Goal: Task Accomplishment & Management: Manage account settings

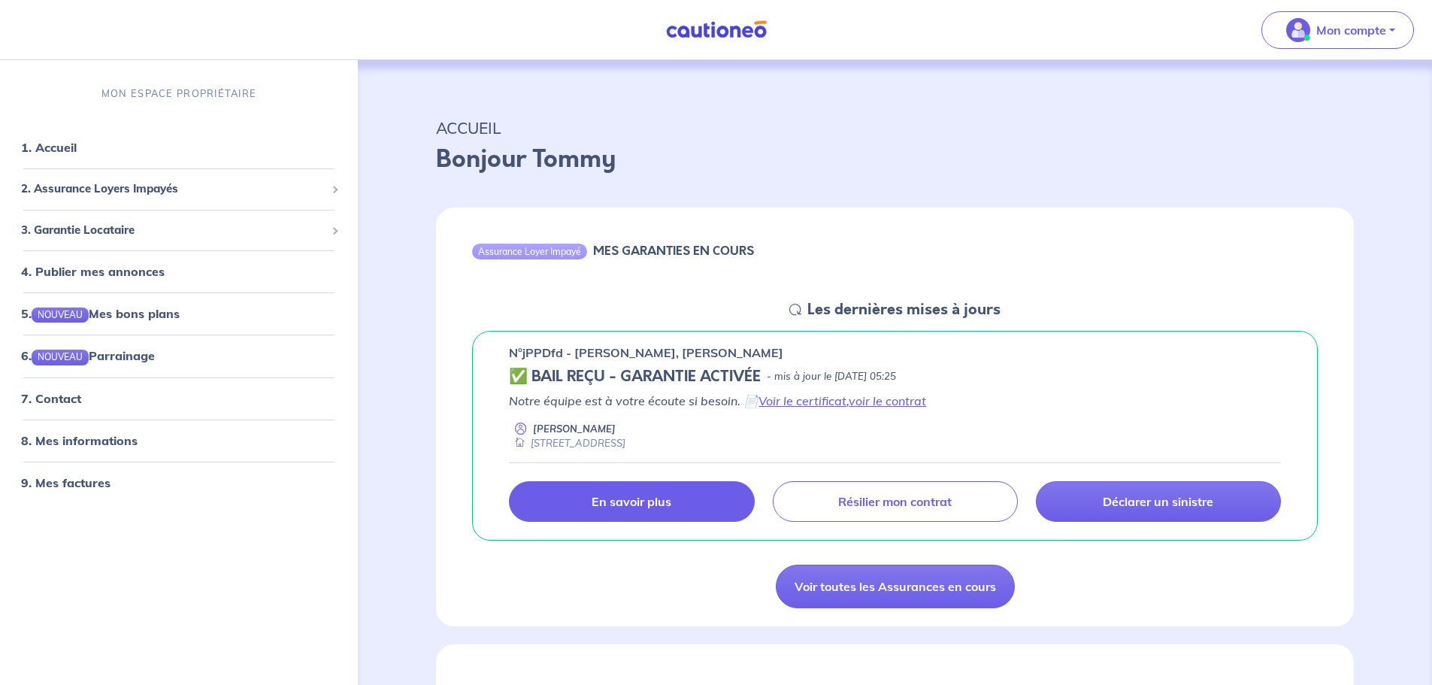
click at [625, 497] on p "En savoir plus" at bounding box center [631, 501] width 80 height 15
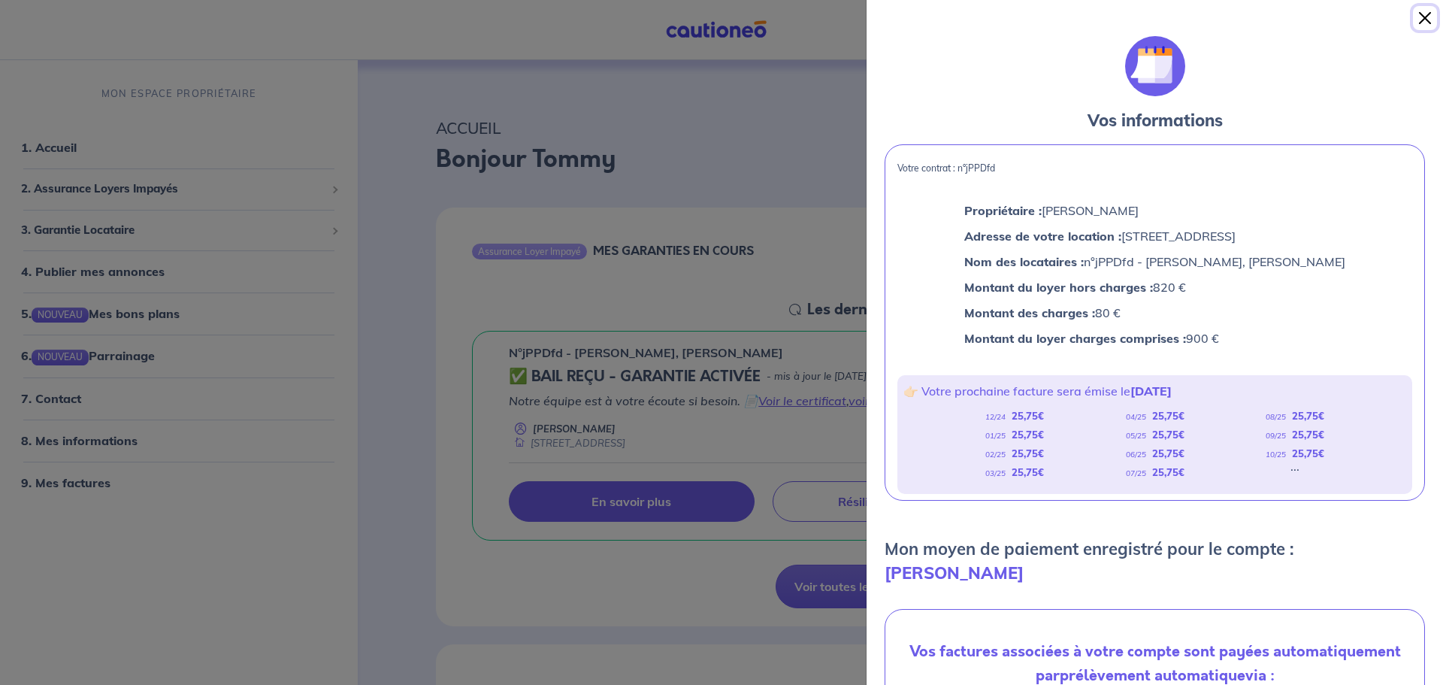
click at [1423, 16] on button "Close" at bounding box center [1425, 18] width 24 height 24
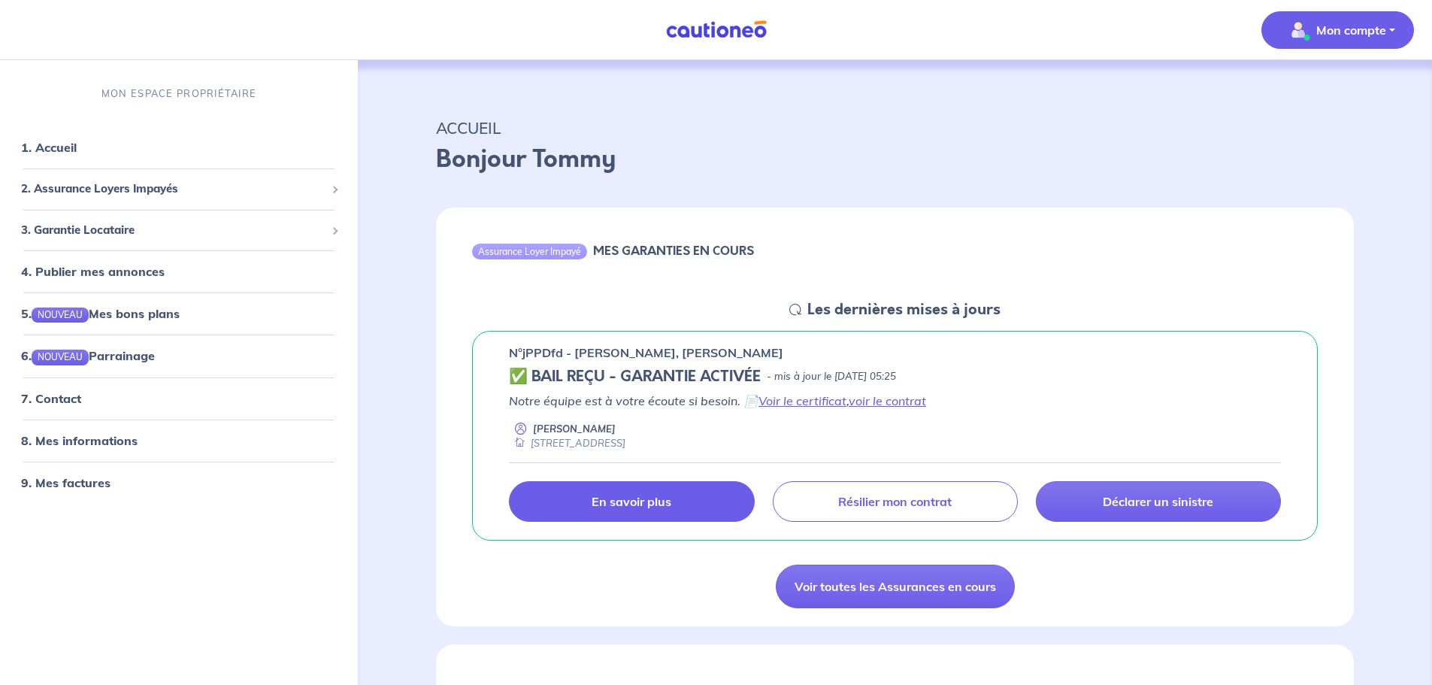
click at [1356, 29] on p "Mon compte" at bounding box center [1351, 30] width 70 height 18
click at [1332, 125] on link "Me déconnecter" at bounding box center [1322, 129] width 121 height 24
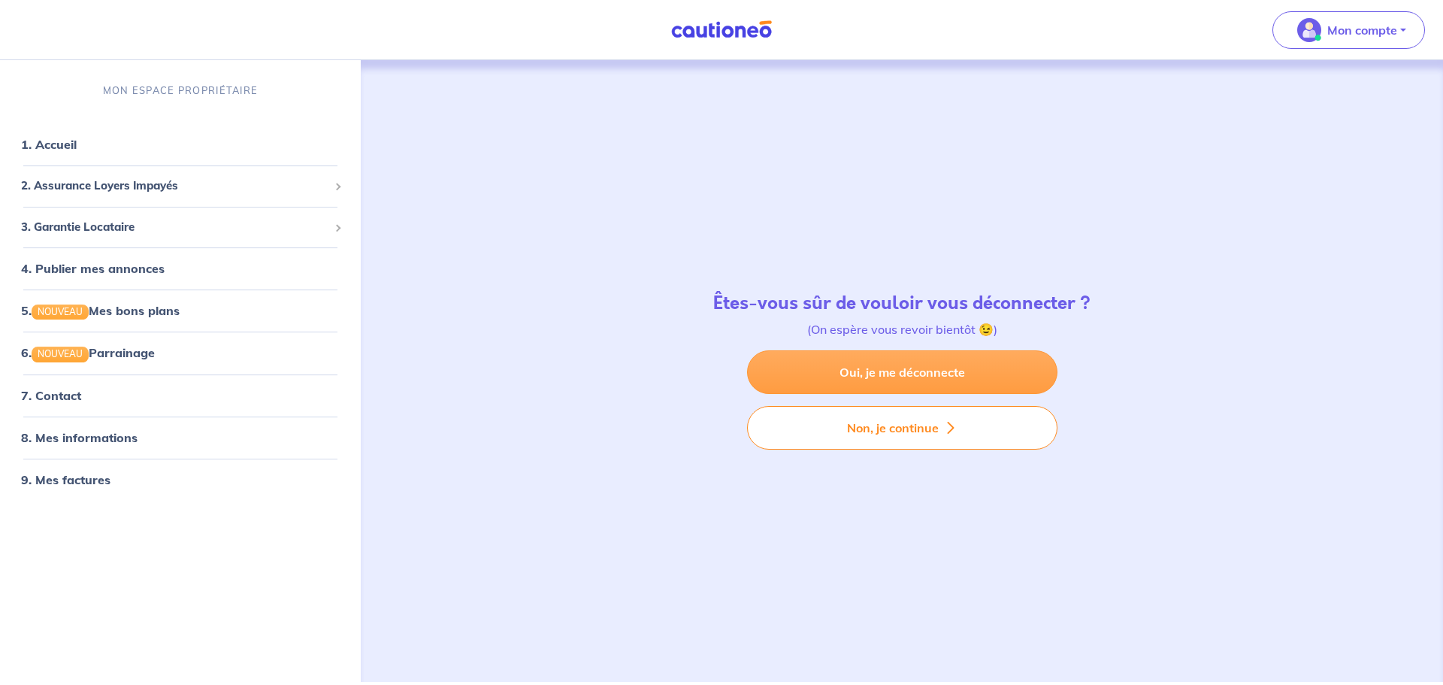
click at [879, 372] on link "Oui, je me déconnecte" at bounding box center [902, 372] width 310 height 44
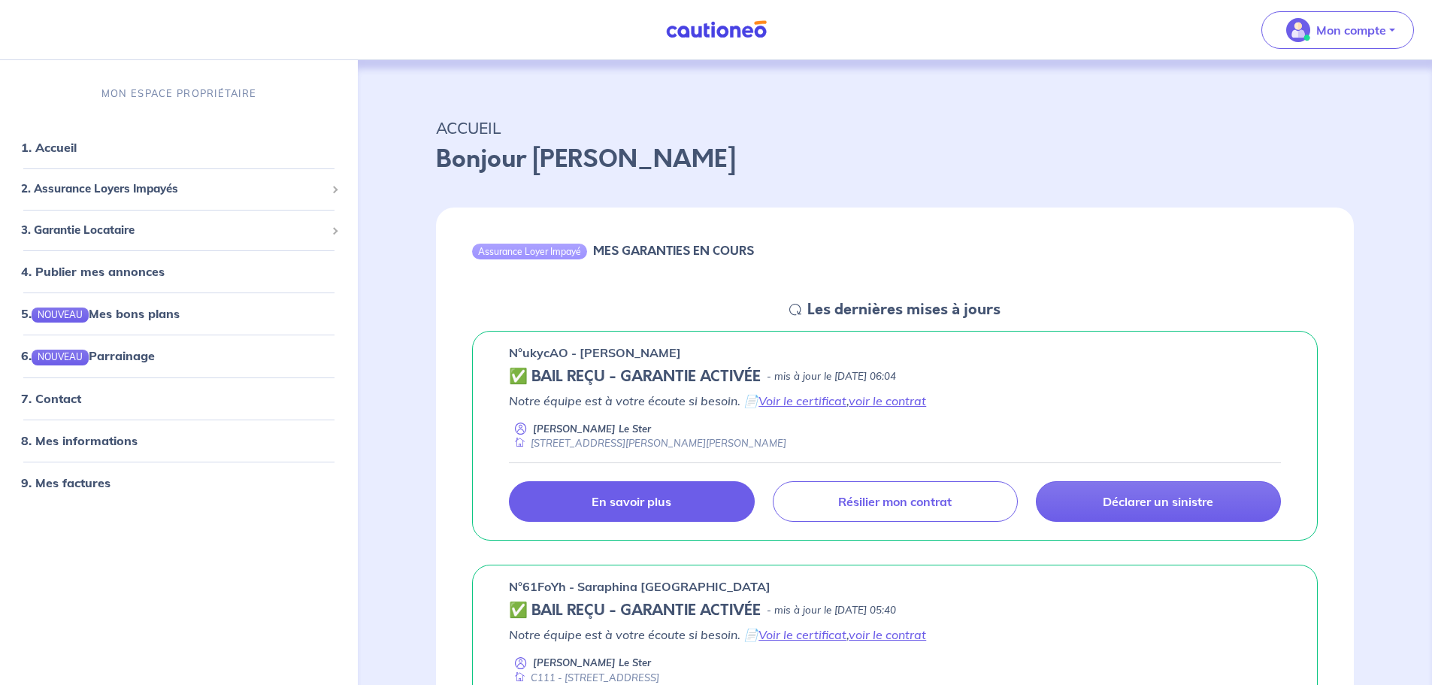
click at [671, 495] on p "En savoir plus" at bounding box center [631, 501] width 80 height 15
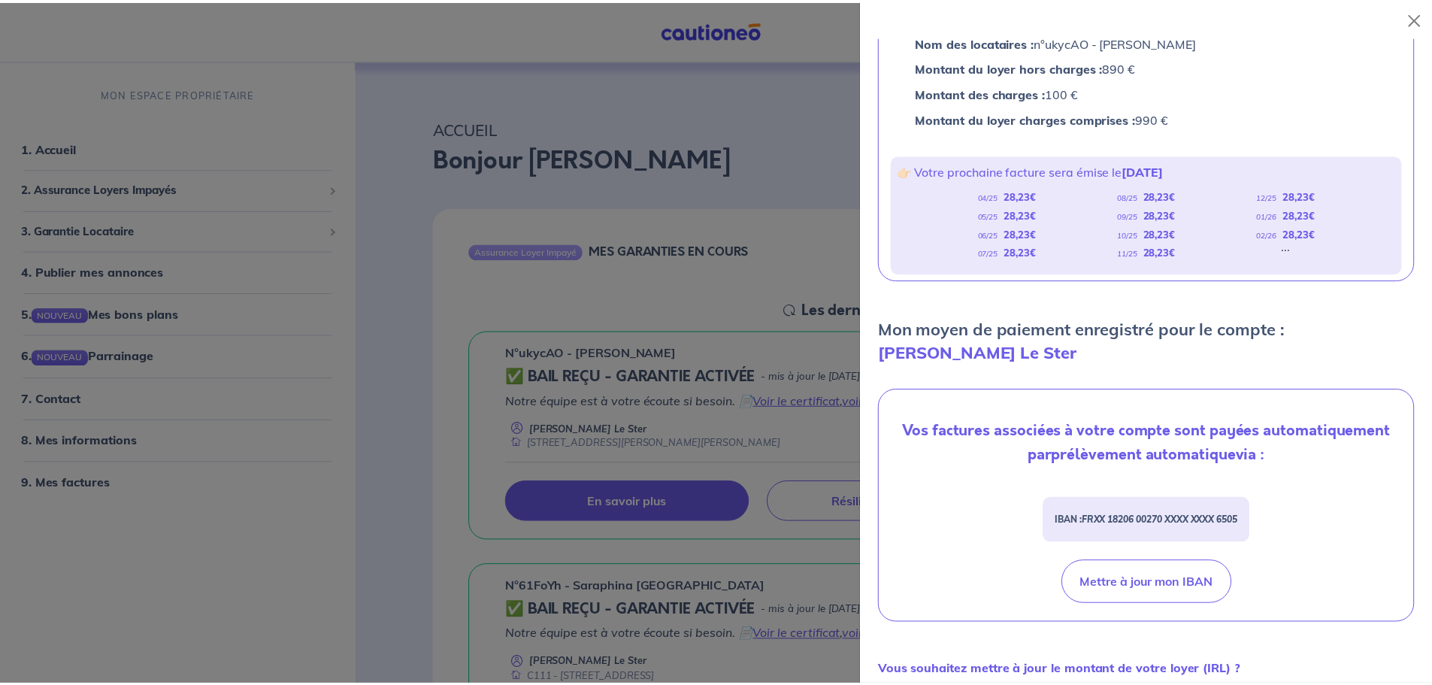
scroll to position [225, 0]
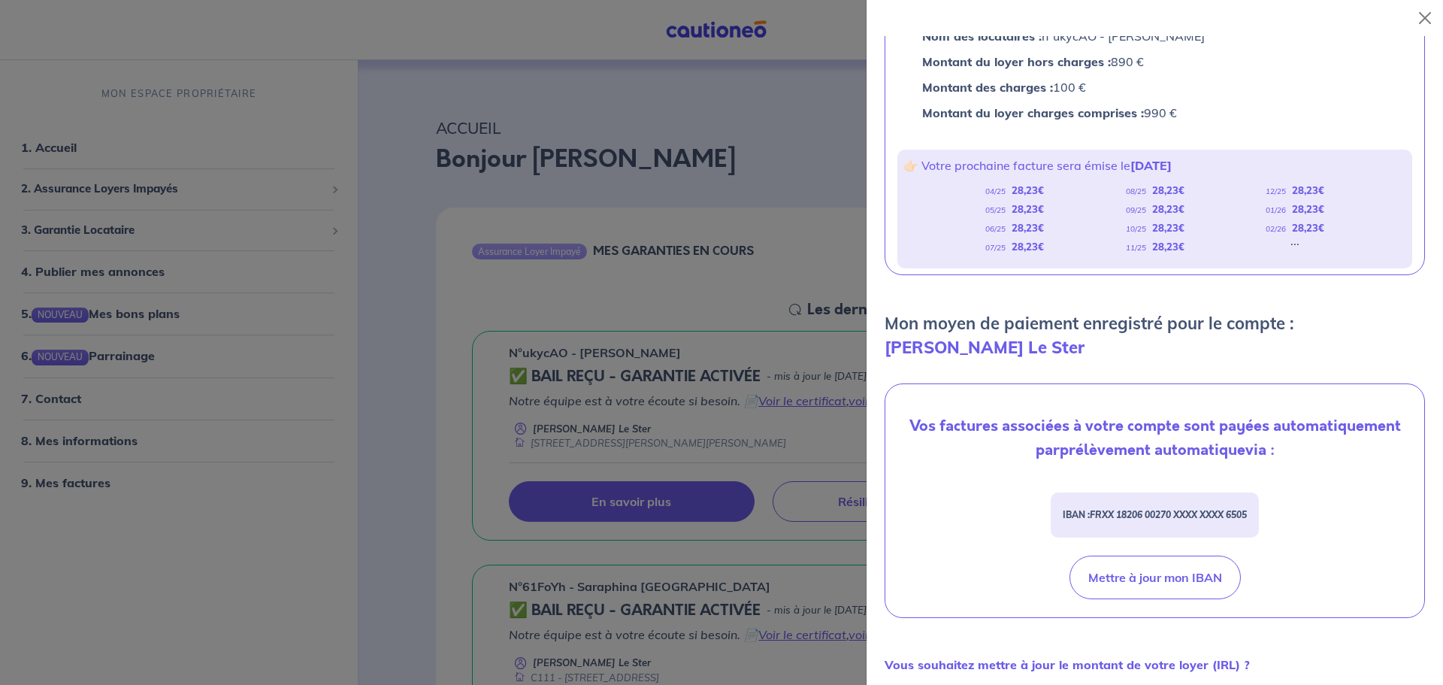
click at [688, 287] on div at bounding box center [721, 342] width 1443 height 685
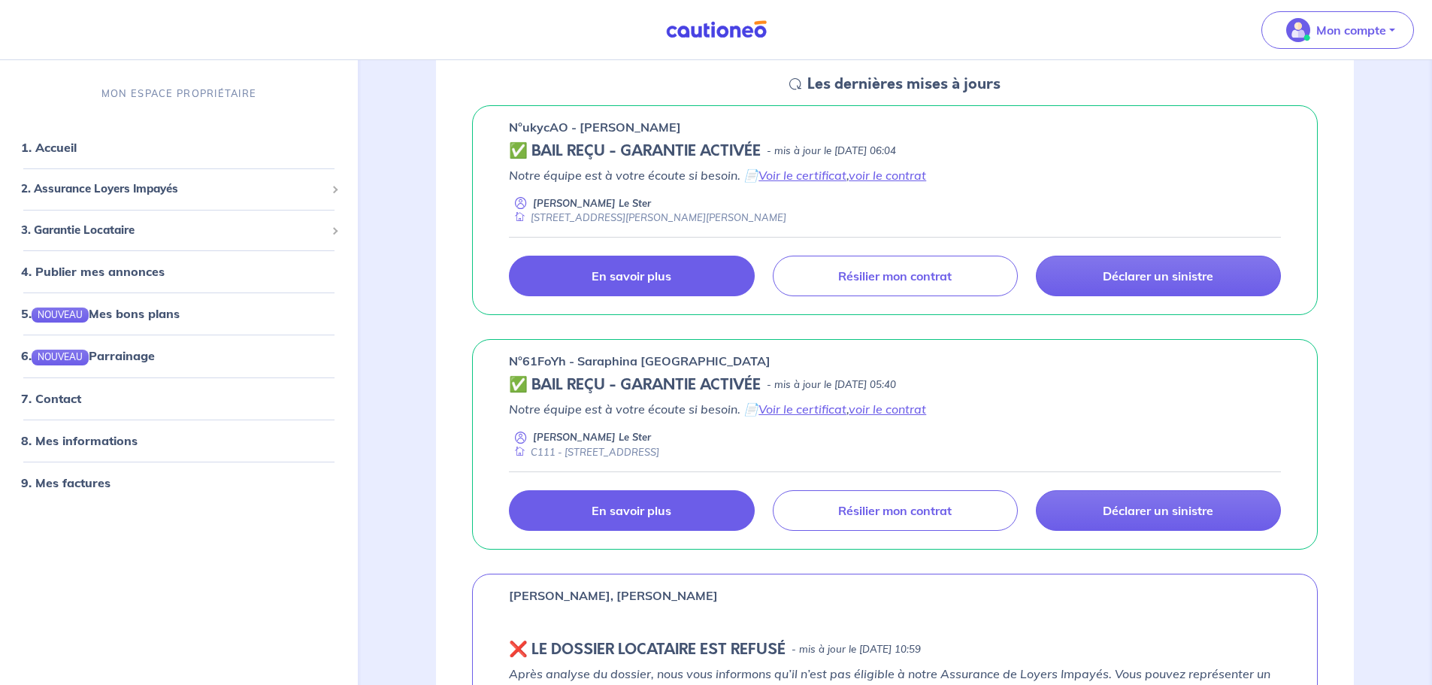
click at [680, 509] on link "En savoir plus" at bounding box center [631, 510] width 245 height 41
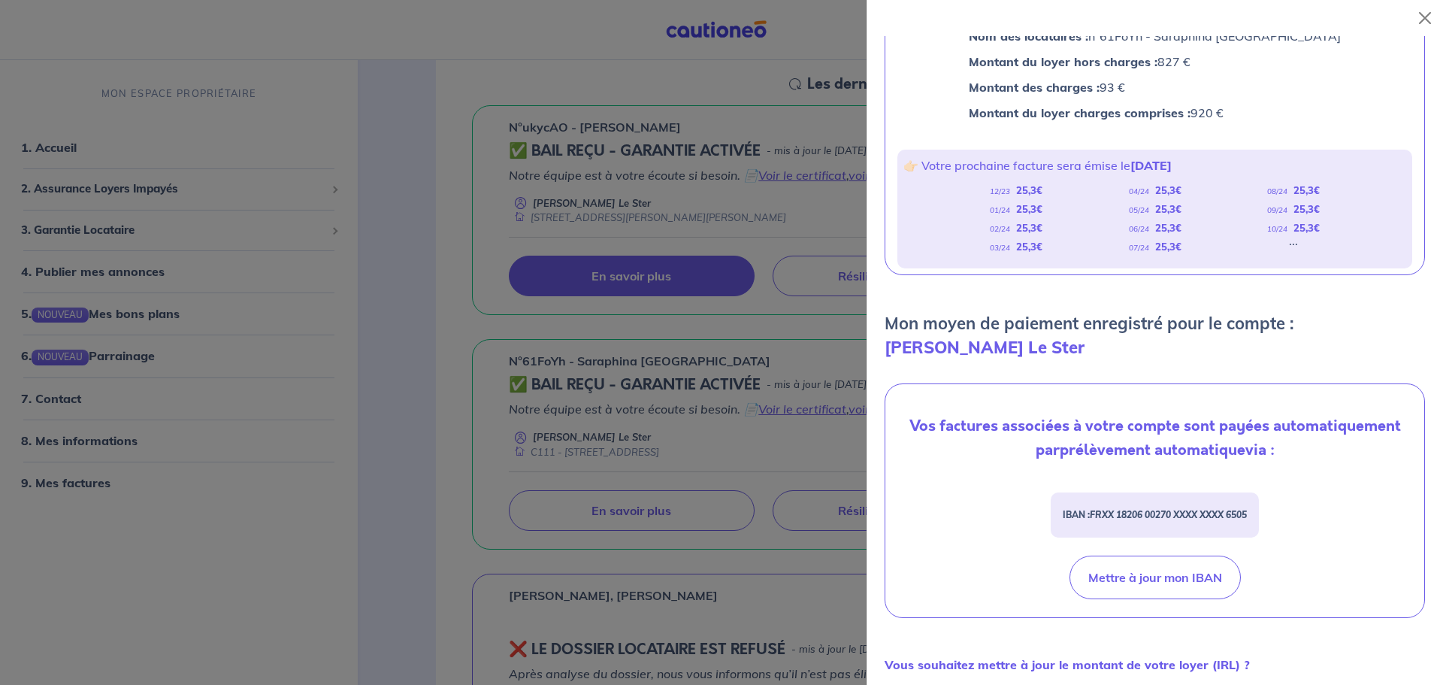
click at [775, 573] on div at bounding box center [721, 342] width 1443 height 685
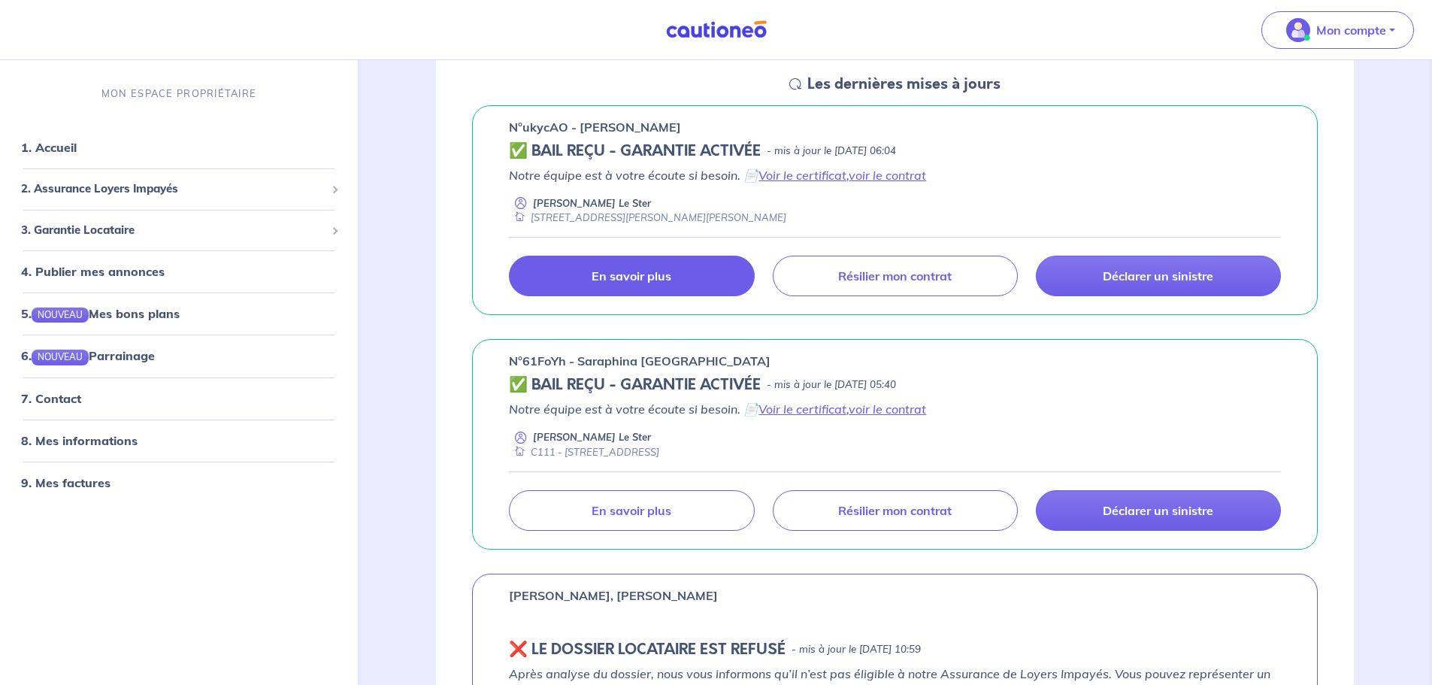
click at [660, 286] on link "En savoir plus" at bounding box center [631, 275] width 245 height 41
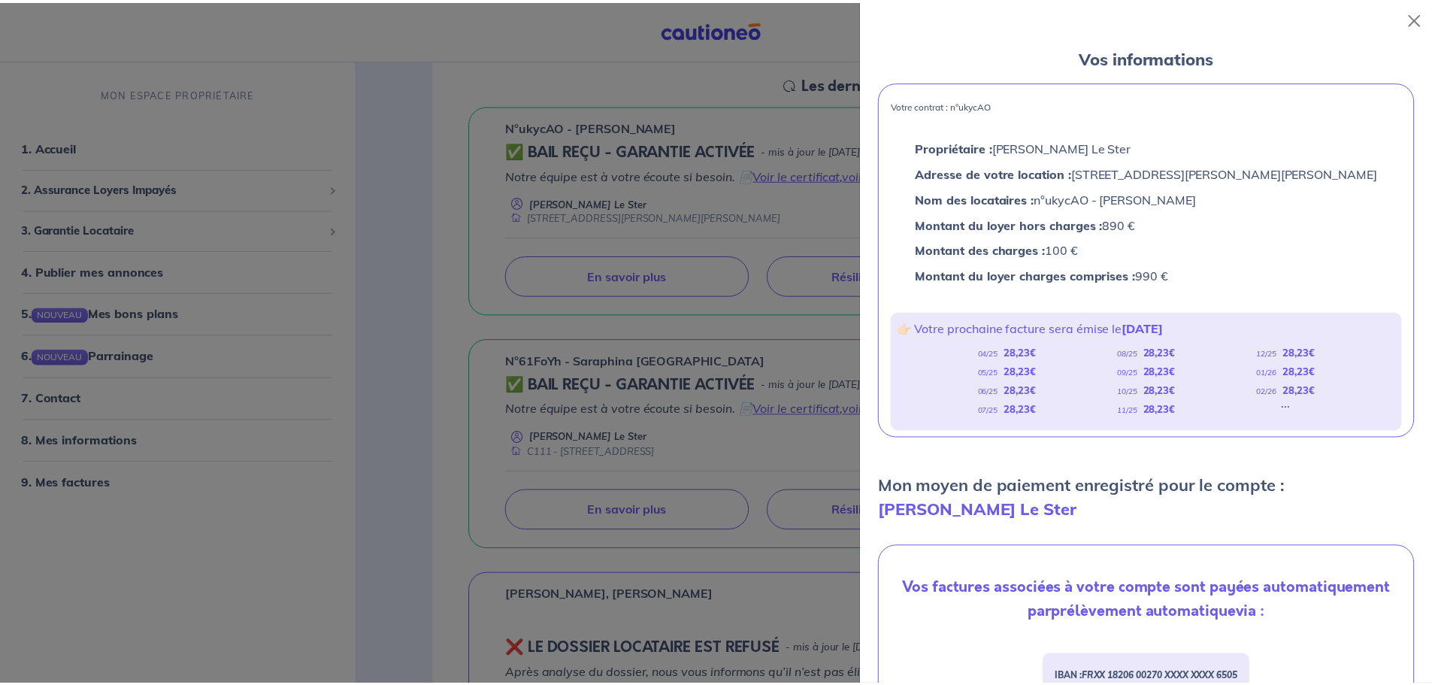
scroll to position [150, 0]
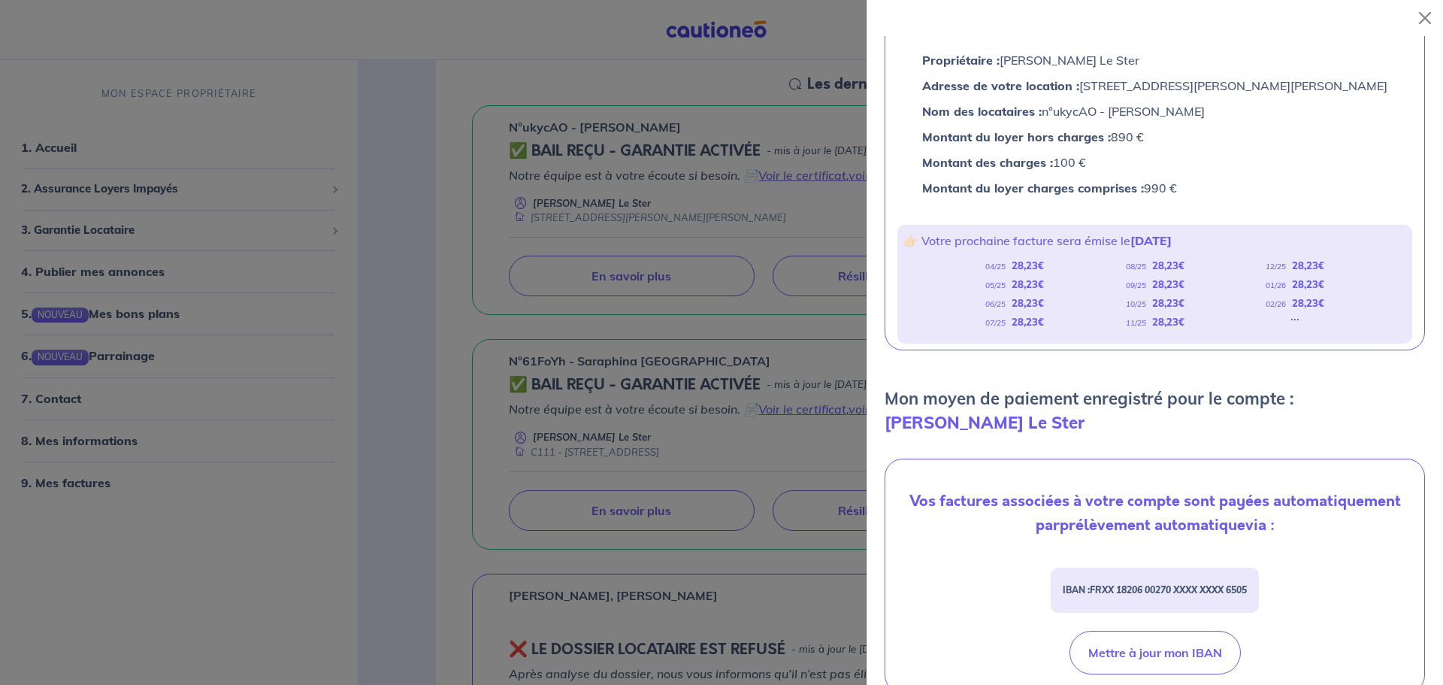
click at [826, 214] on div at bounding box center [721, 342] width 1443 height 685
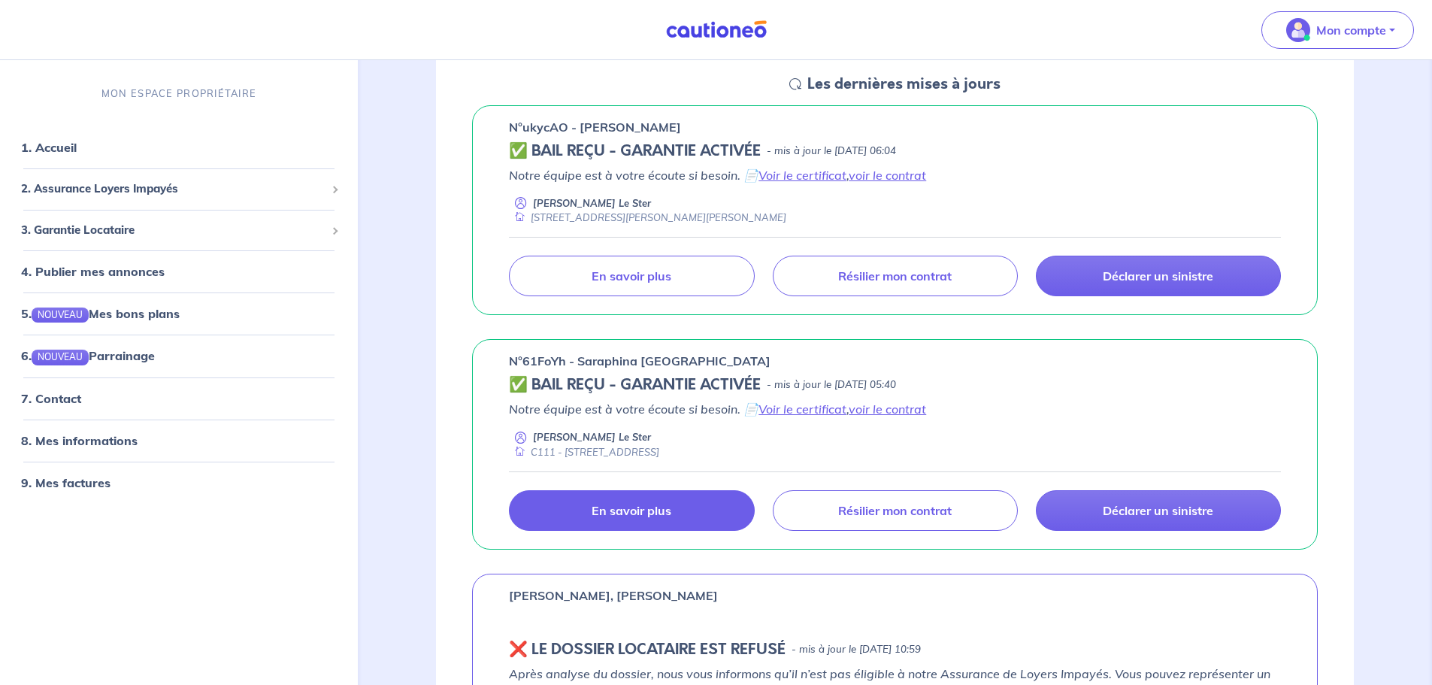
click at [707, 517] on link "En savoir plus" at bounding box center [631, 510] width 245 height 41
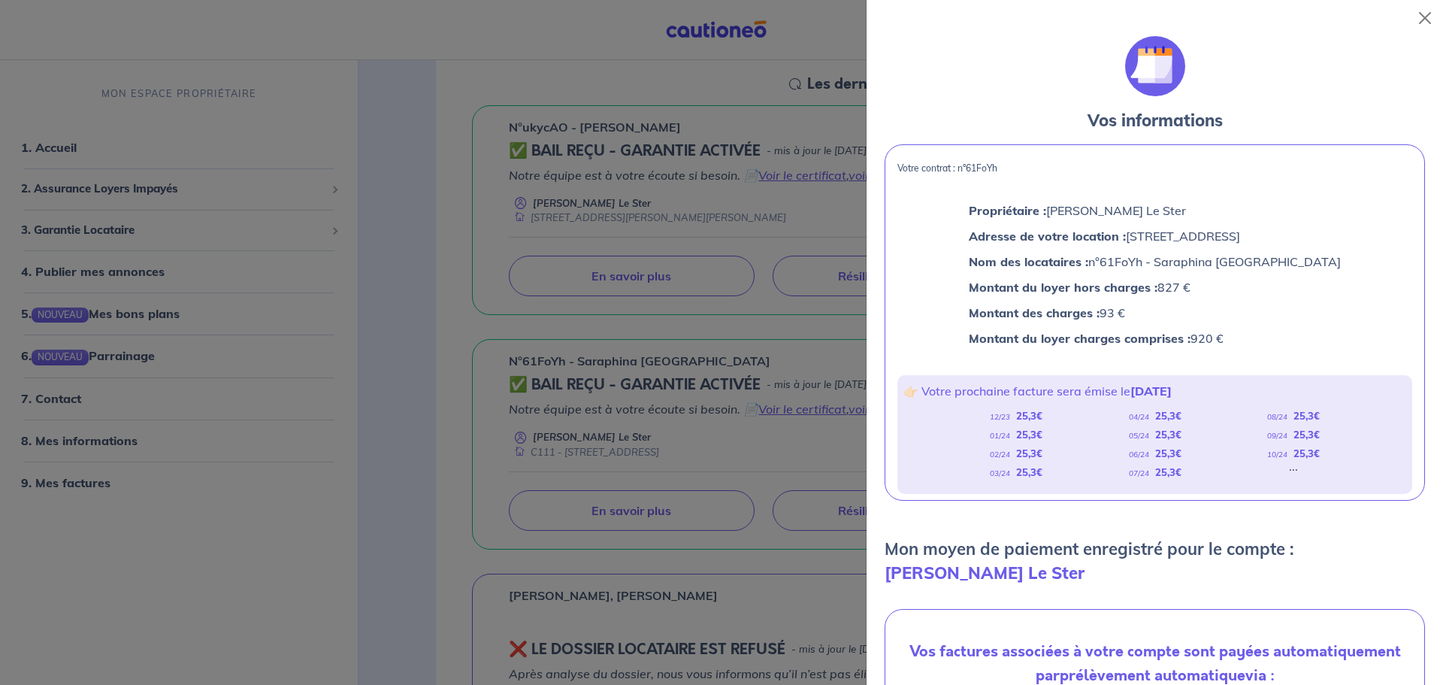
click at [416, 192] on div at bounding box center [721, 342] width 1443 height 685
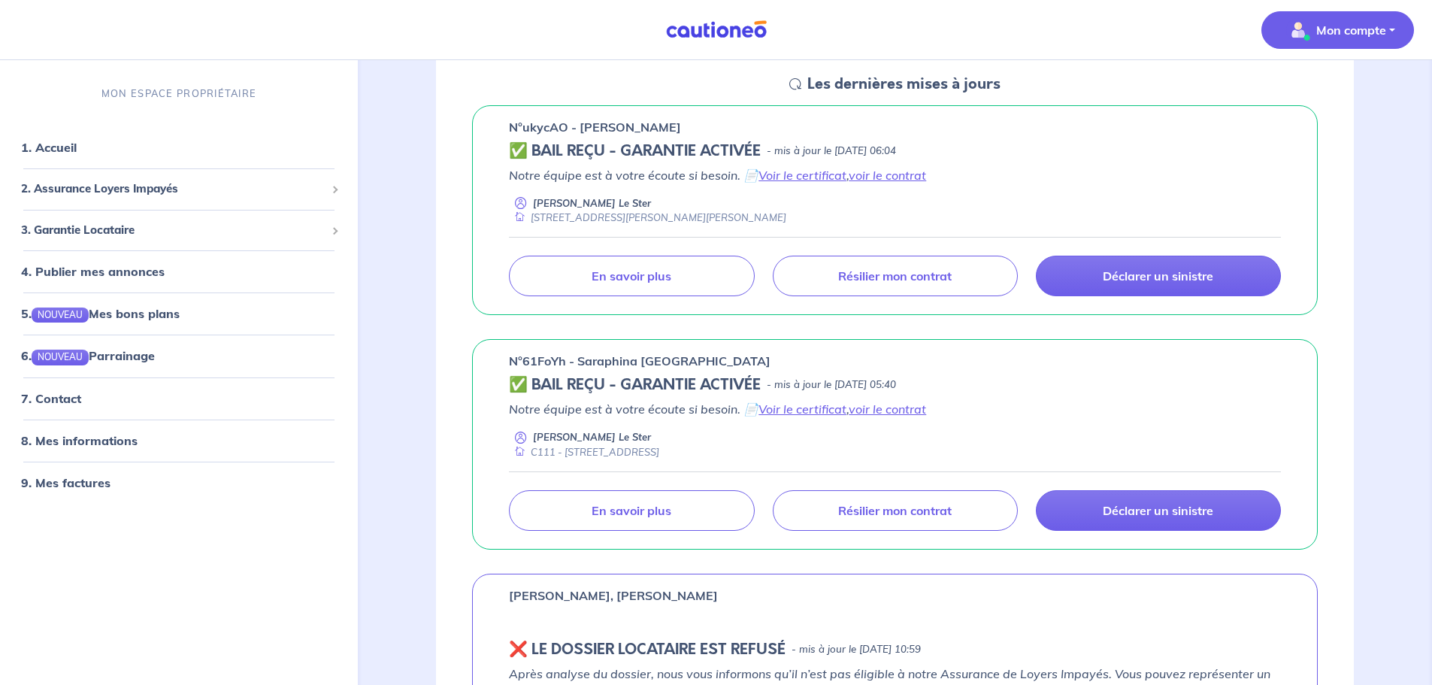
click at [1334, 30] on p "Mon compte" at bounding box center [1351, 30] width 70 height 18
click at [1332, 127] on link "Me déconnecter" at bounding box center [1322, 129] width 121 height 24
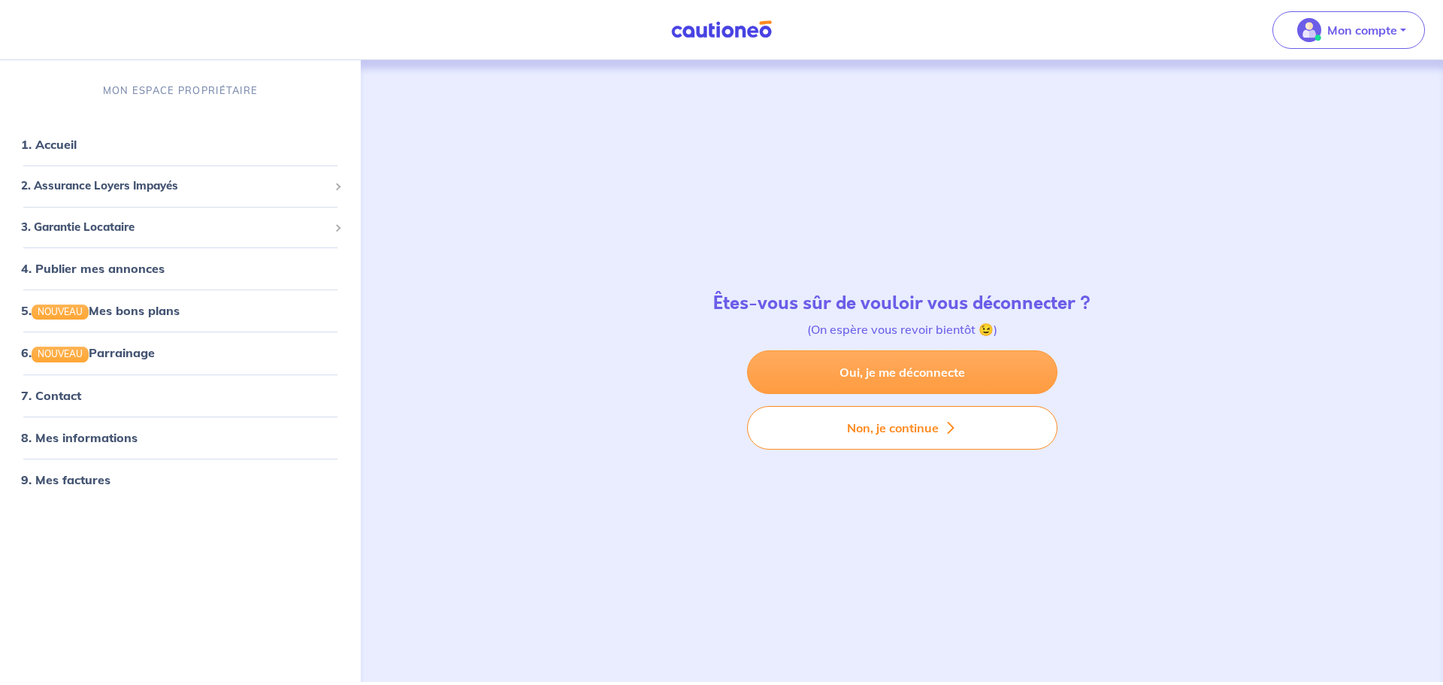
click at [894, 376] on link "Oui, je me déconnecte" at bounding box center [902, 372] width 310 height 44
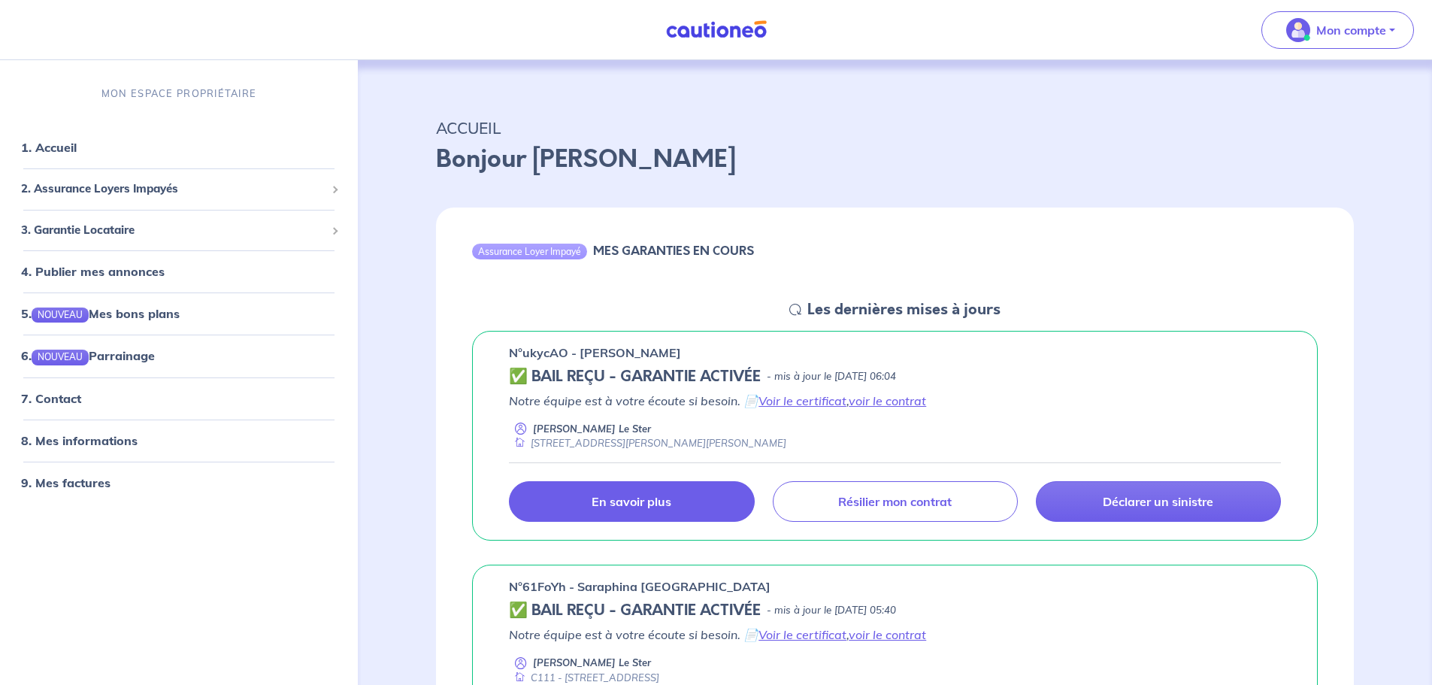
click at [658, 506] on p "En savoir plus" at bounding box center [631, 501] width 80 height 15
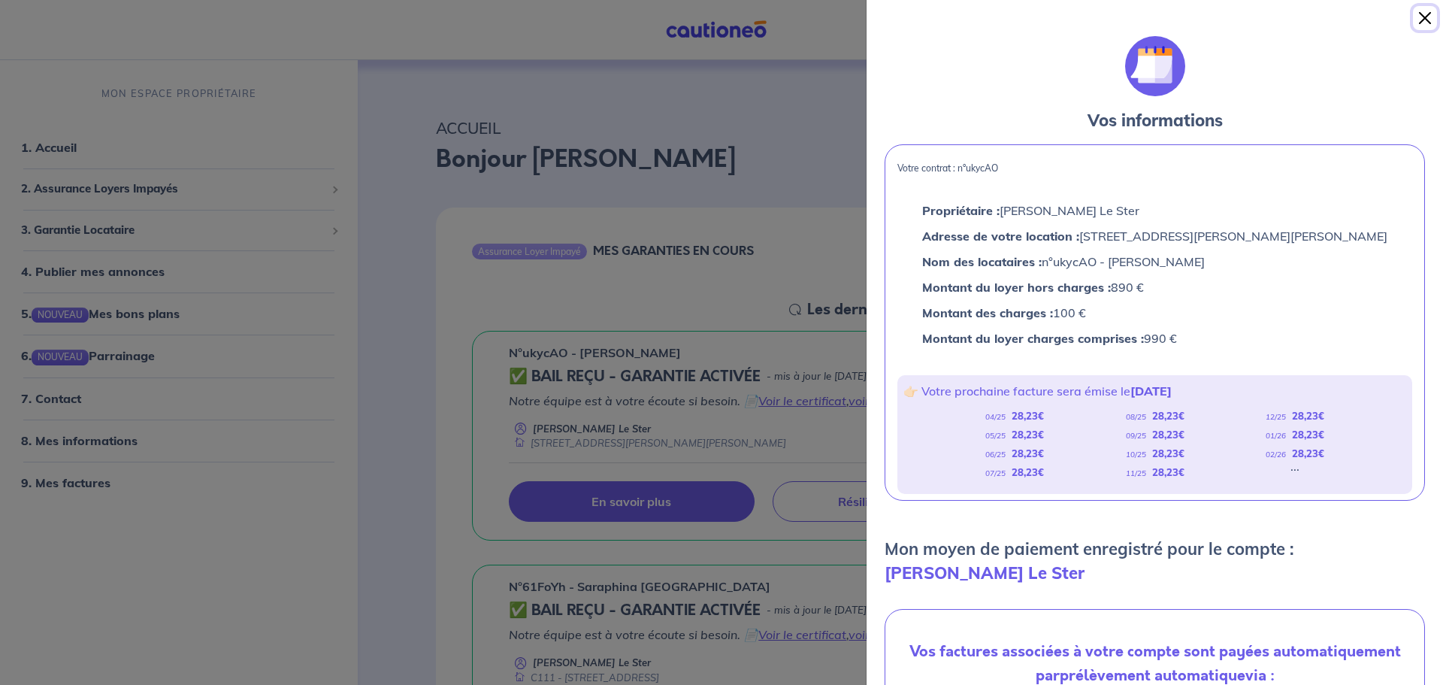
click at [1423, 14] on button "Close" at bounding box center [1425, 18] width 24 height 24
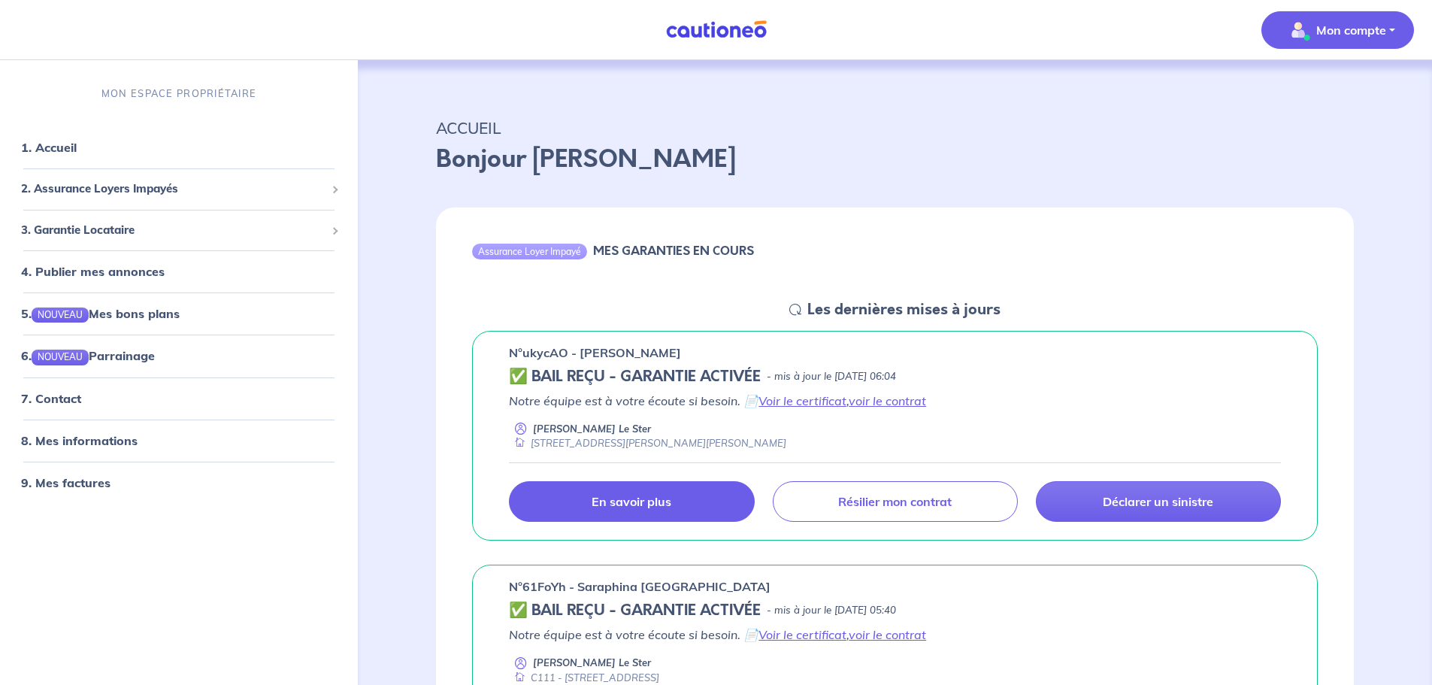
click at [1368, 23] on p "Mon compte" at bounding box center [1351, 30] width 70 height 18
click at [1295, 120] on link "Me déconnecter" at bounding box center [1322, 129] width 121 height 24
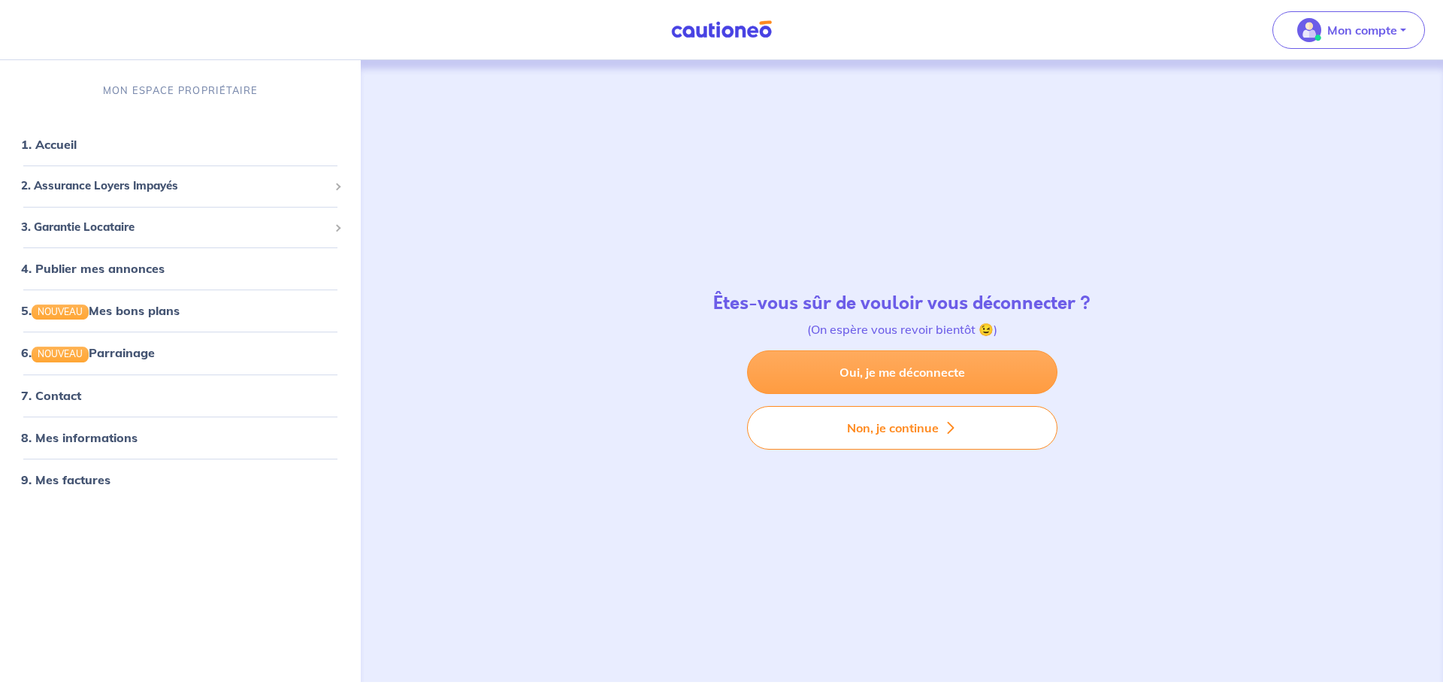
click at [948, 367] on link "Oui, je me déconnecte" at bounding box center [902, 372] width 310 height 44
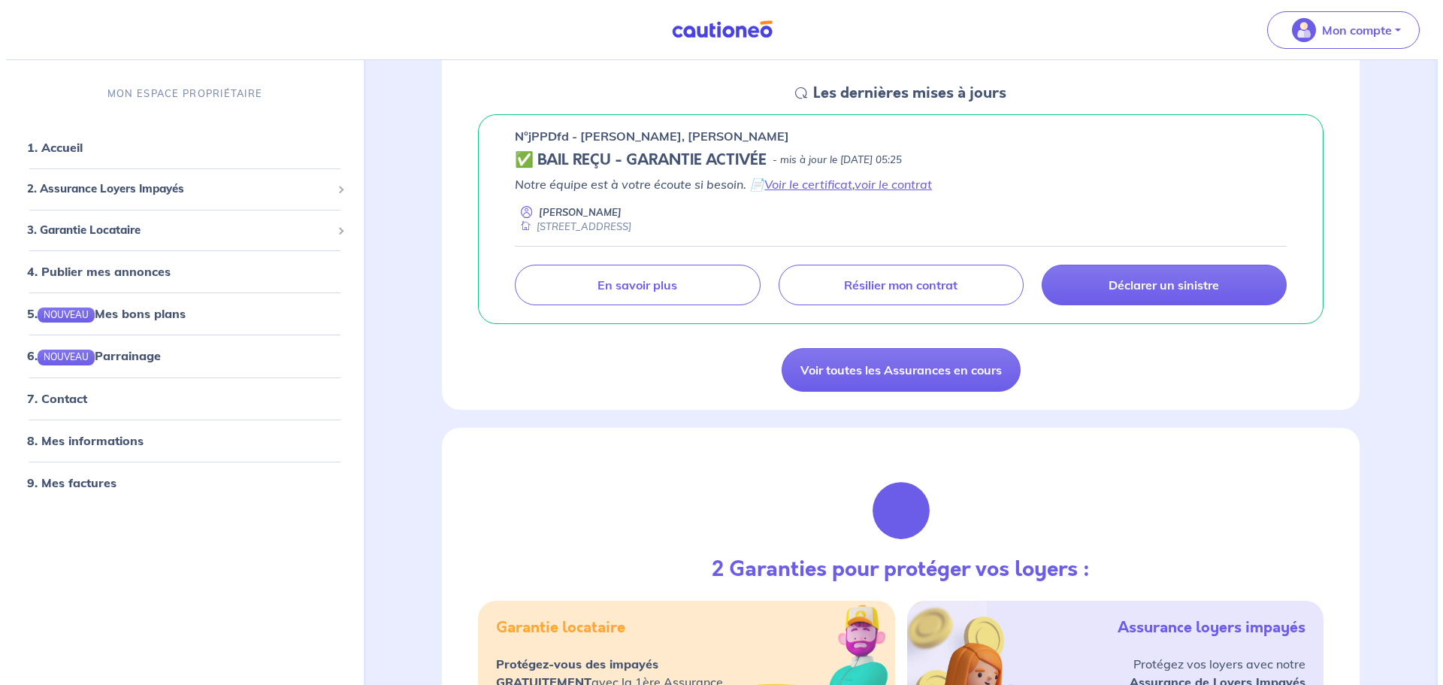
scroll to position [225, 0]
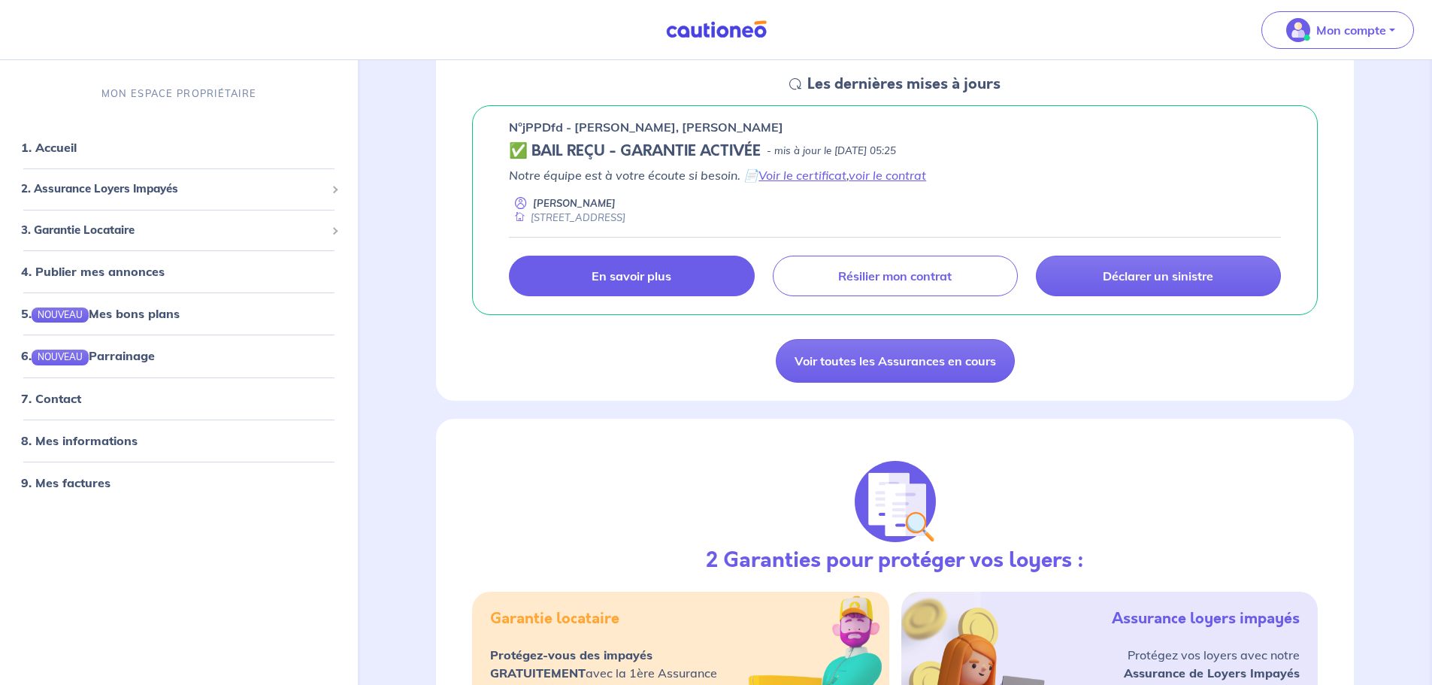
click at [670, 280] on p "En savoir plus" at bounding box center [631, 275] width 80 height 15
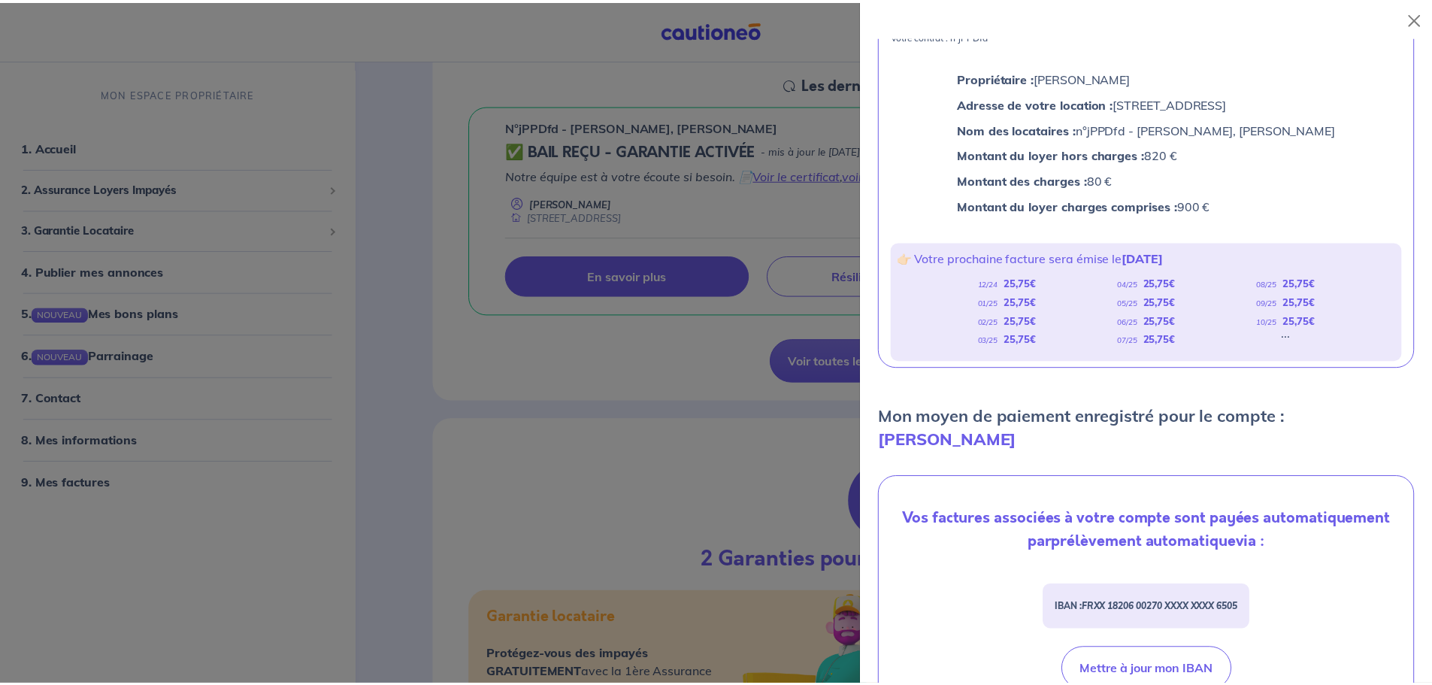
scroll to position [41, 0]
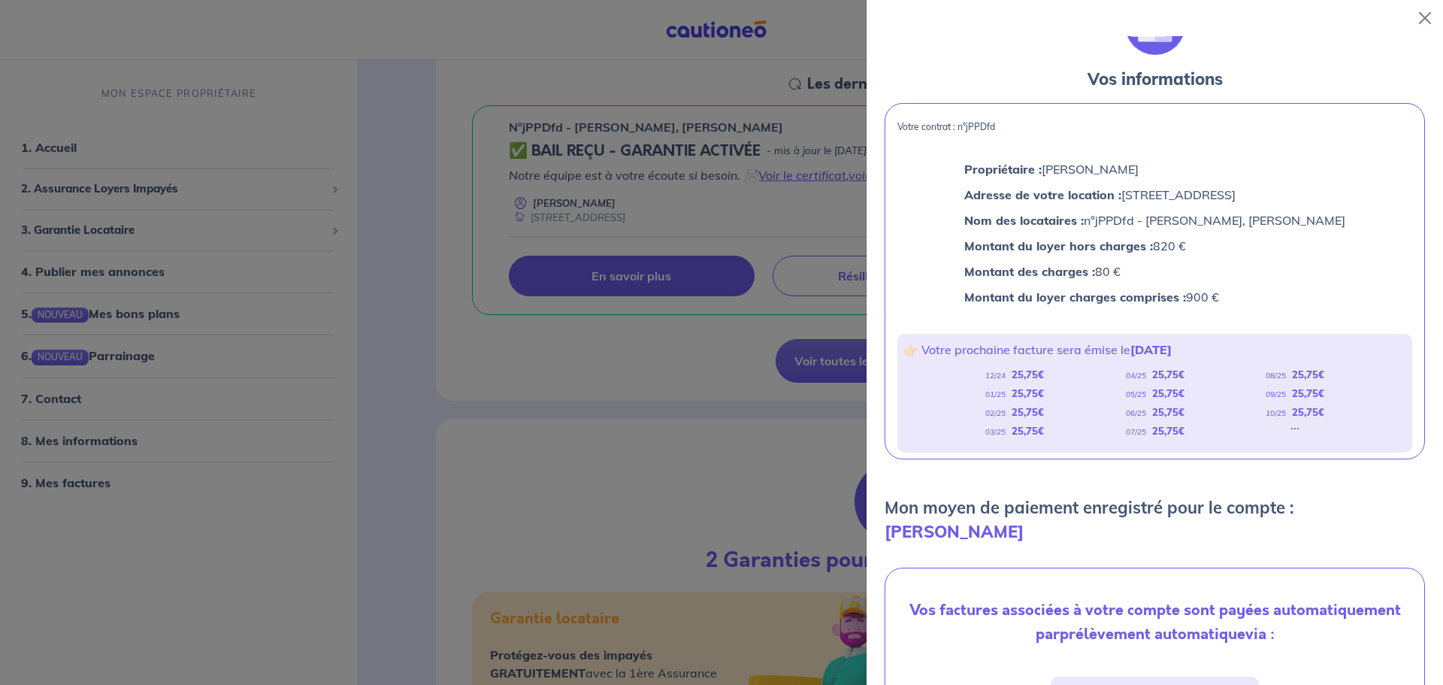
click at [667, 515] on div at bounding box center [721, 342] width 1443 height 685
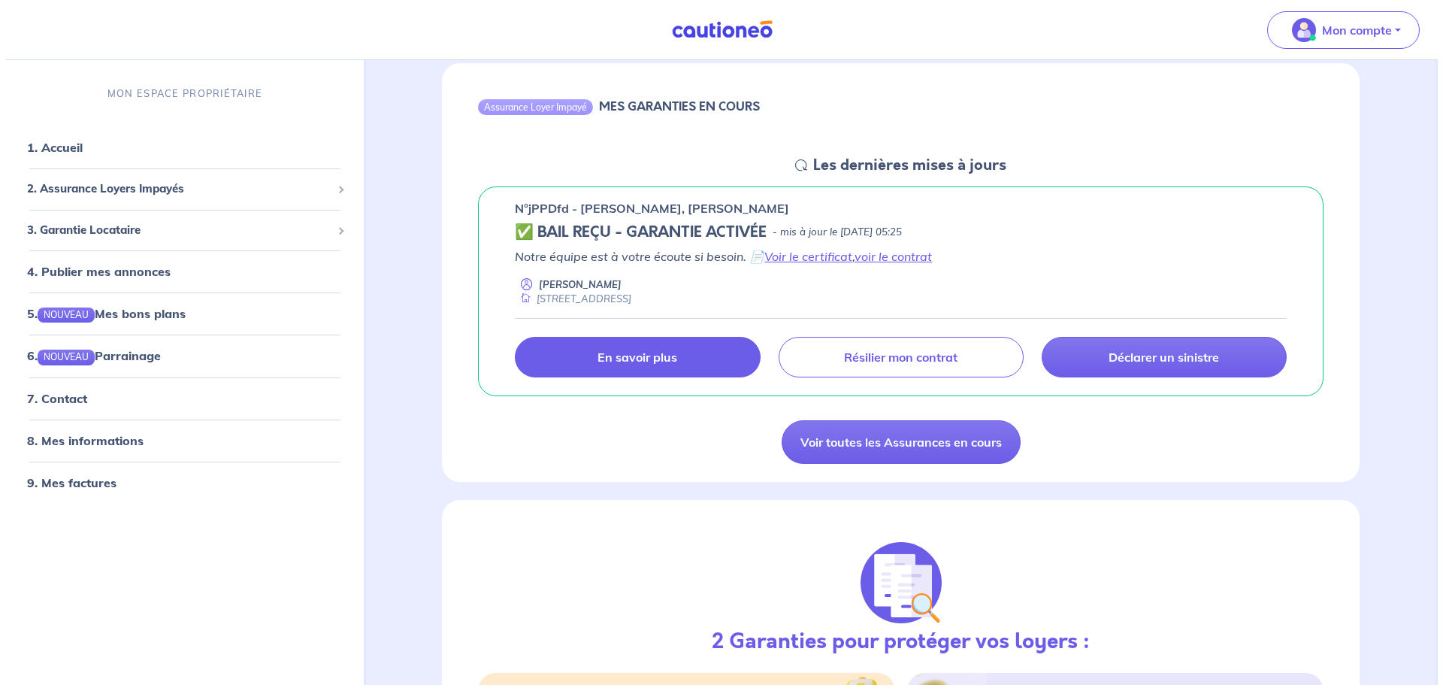
scroll to position [0, 0]
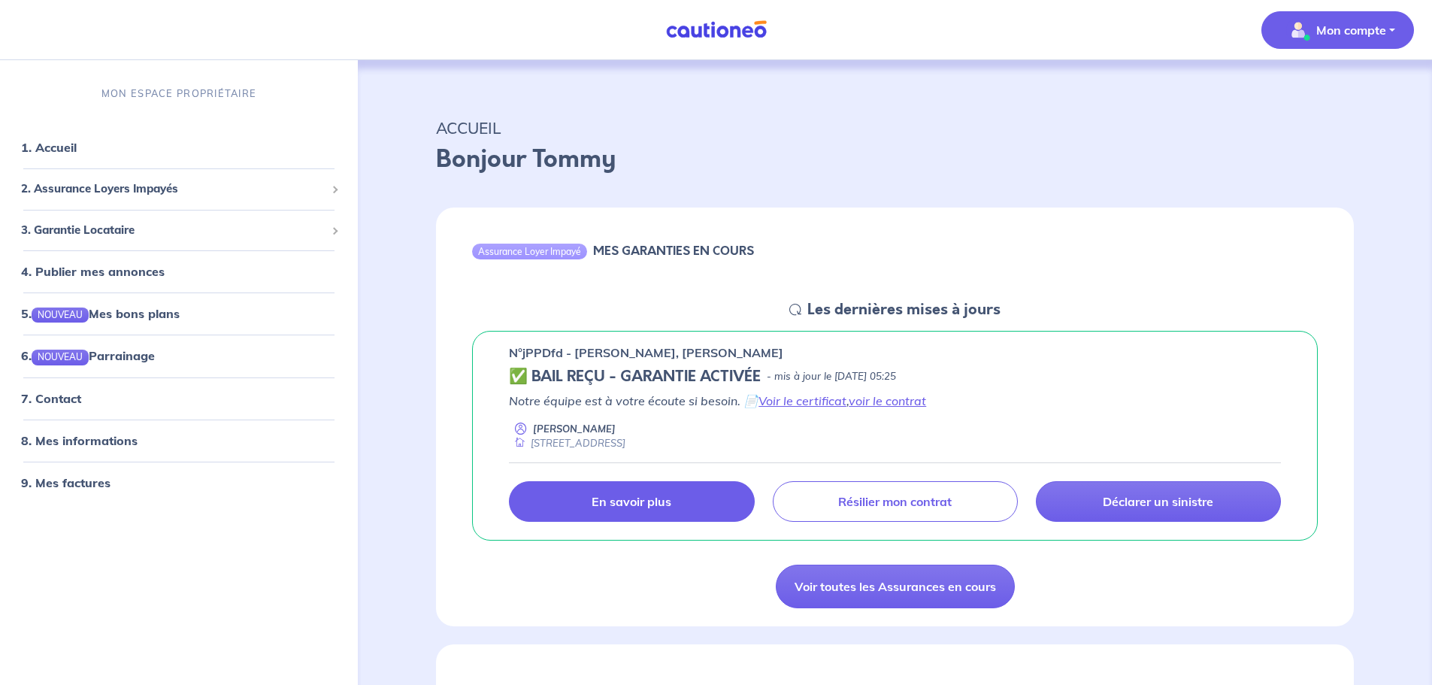
click at [1327, 35] on p "Mon compte" at bounding box center [1351, 30] width 70 height 18
click at [1310, 122] on link "Me déconnecter" at bounding box center [1322, 129] width 121 height 24
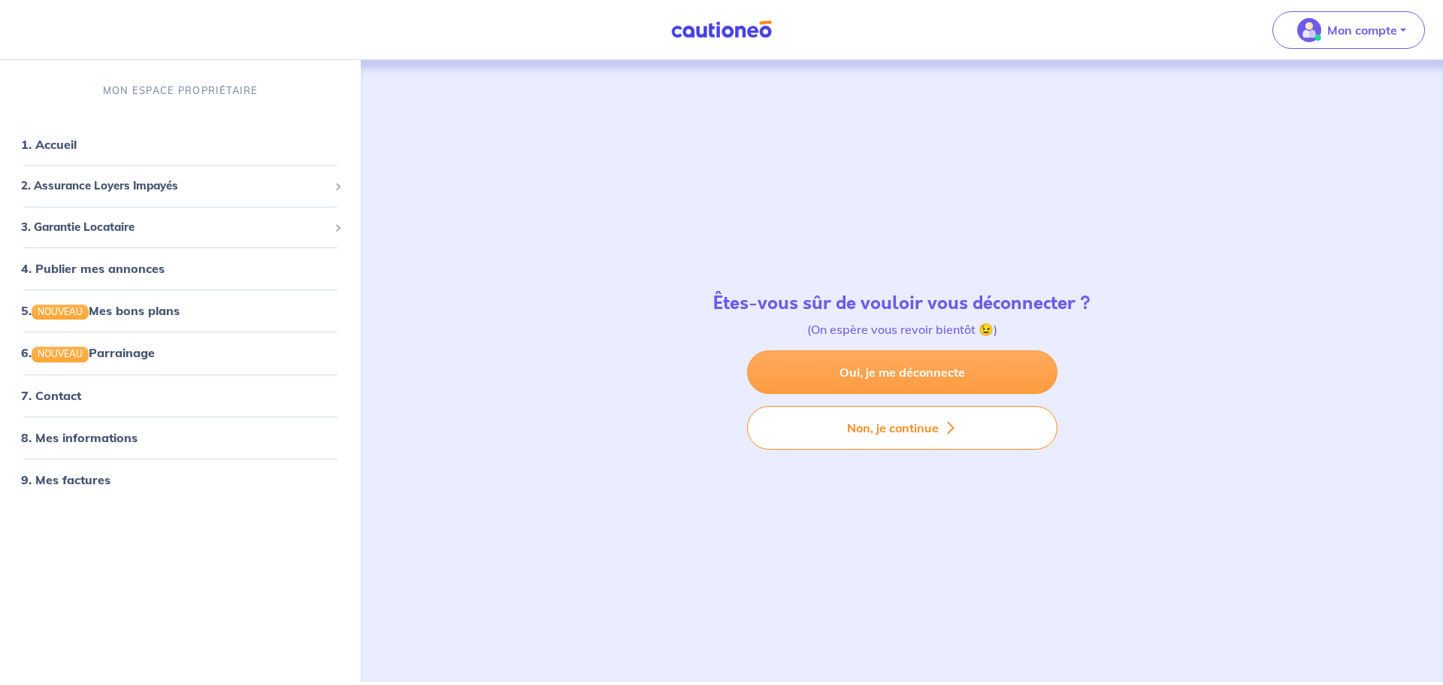
click at [903, 371] on link "Oui, je me déconnecte" at bounding box center [902, 372] width 310 height 44
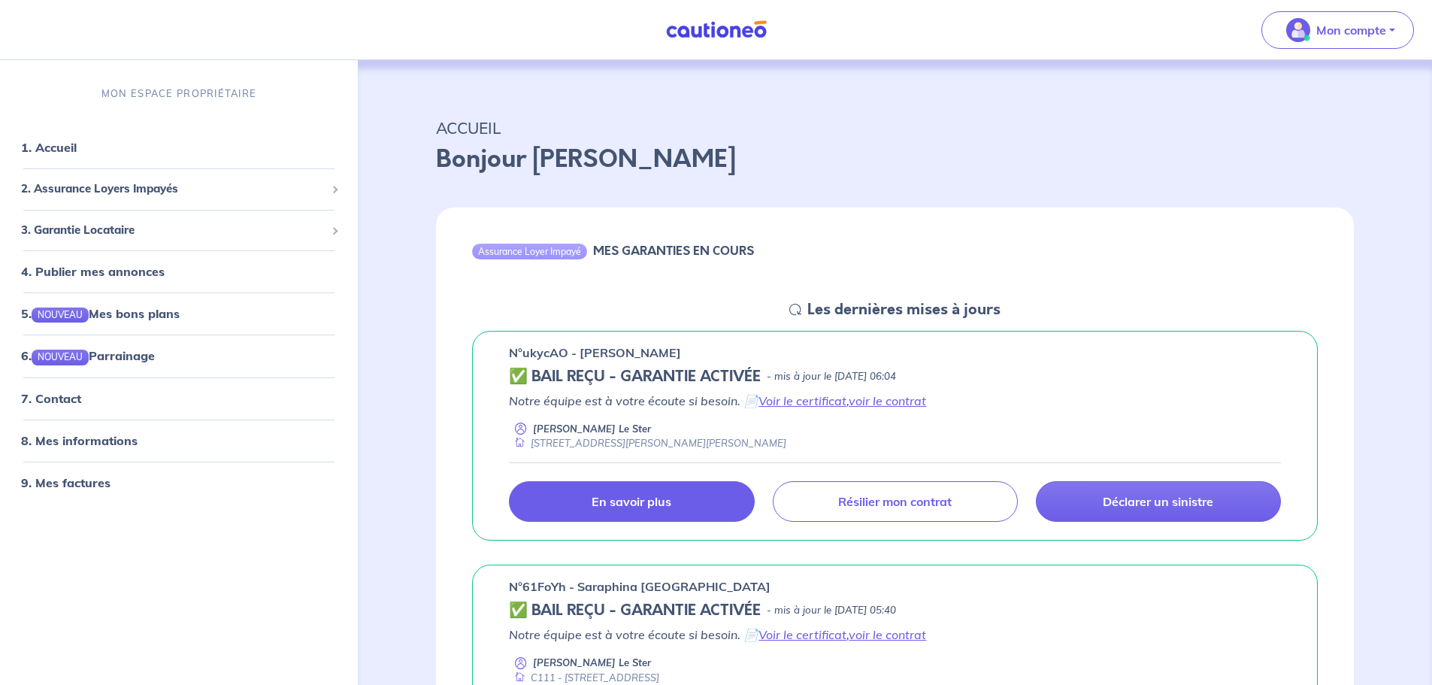
click at [664, 498] on p "En savoir plus" at bounding box center [631, 501] width 80 height 15
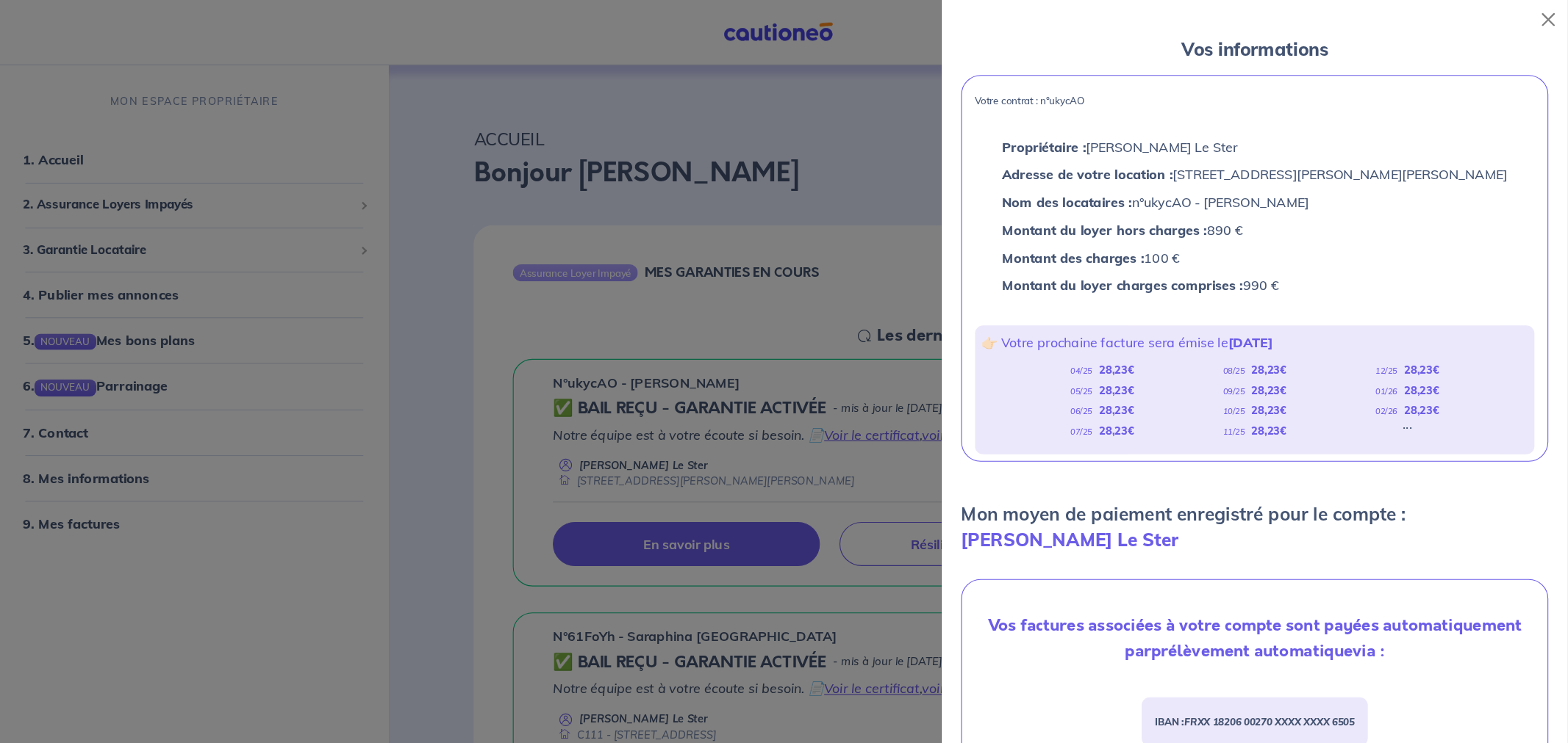
scroll to position [73, 0]
